Goal: Information Seeking & Learning: Compare options

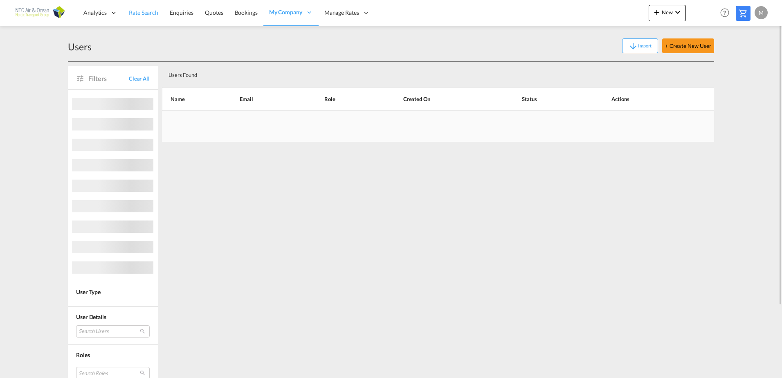
click at [149, 13] on span "Rate Search" at bounding box center [143, 12] width 29 height 7
